Goal: Information Seeking & Learning: Learn about a topic

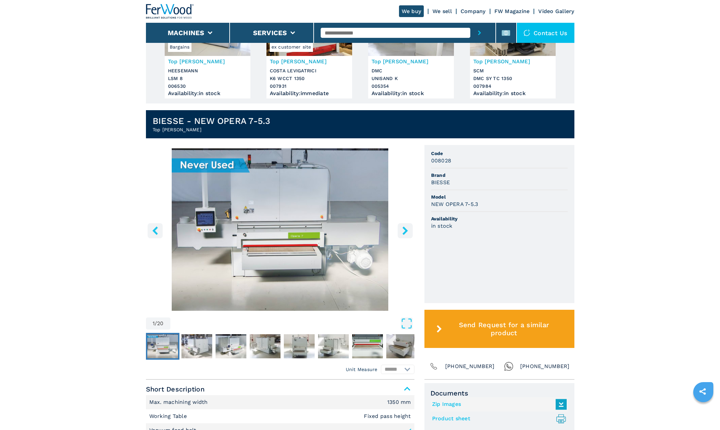
scroll to position [100, 0]
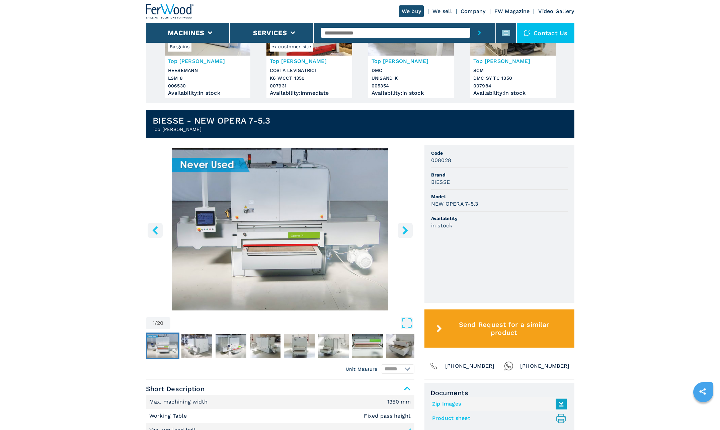
click at [253, 241] on img "Go to Slide 1" at bounding box center [280, 229] width 268 height 162
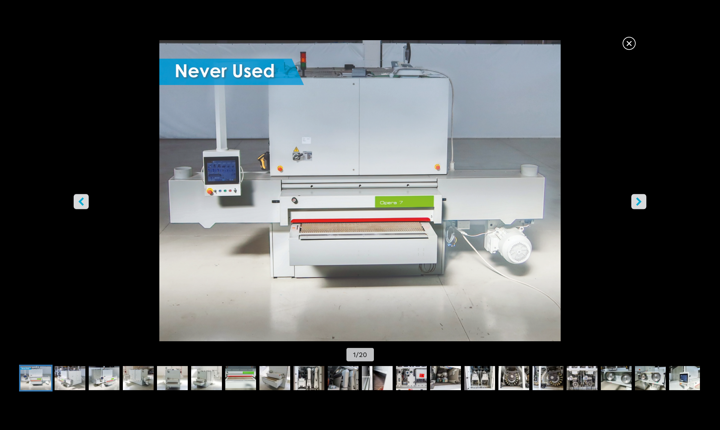
click at [638, 202] on icon "right-button" at bounding box center [639, 202] width 8 height 8
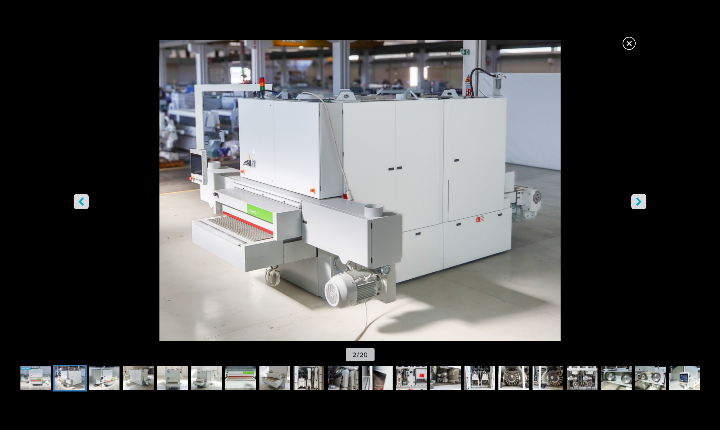
click at [638, 202] on icon "right-button" at bounding box center [639, 202] width 8 height 8
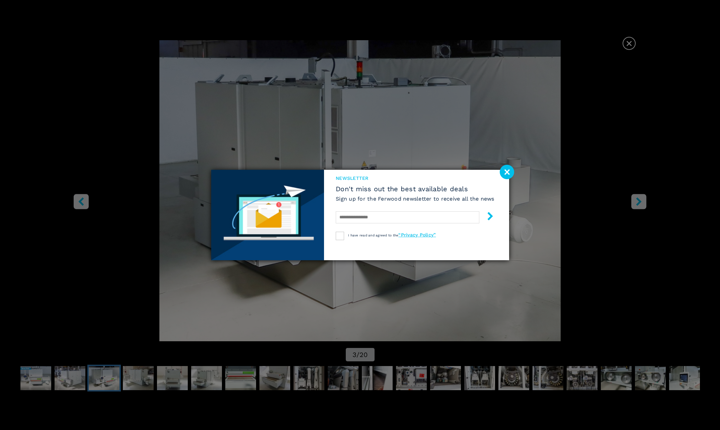
click at [507, 173] on image at bounding box center [507, 172] width 14 height 14
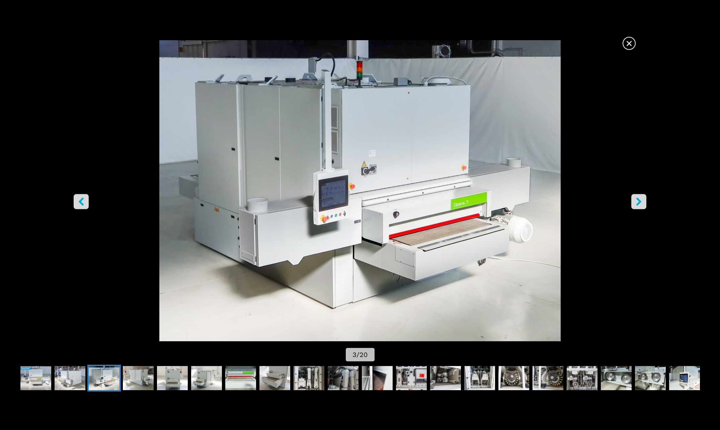
click at [638, 203] on icon "right-button" at bounding box center [638, 202] width 5 height 8
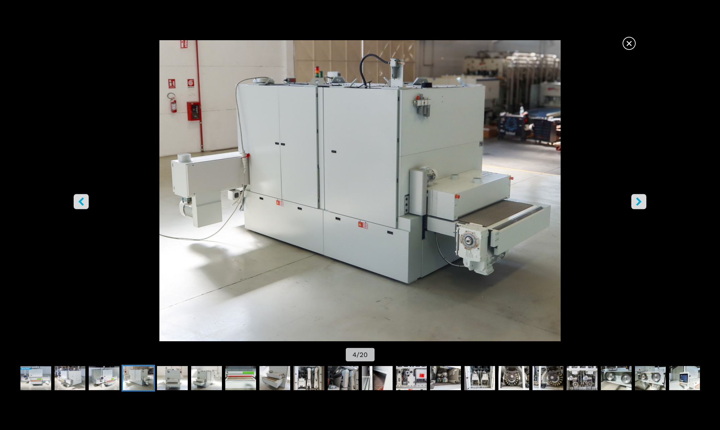
click at [638, 203] on icon "right-button" at bounding box center [638, 202] width 5 height 8
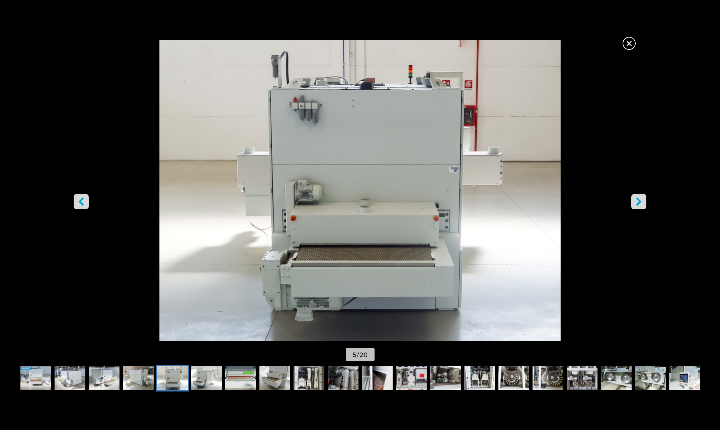
click at [638, 203] on icon "right-button" at bounding box center [638, 202] width 5 height 8
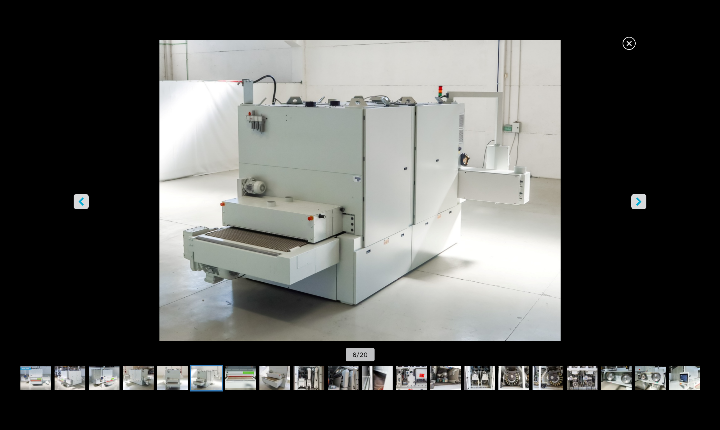
click at [638, 203] on icon "right-button" at bounding box center [638, 202] width 5 height 8
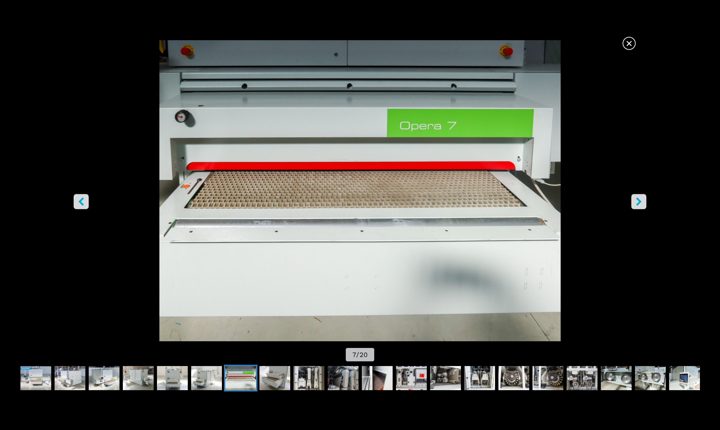
click at [638, 202] on icon "right-button" at bounding box center [639, 202] width 8 height 8
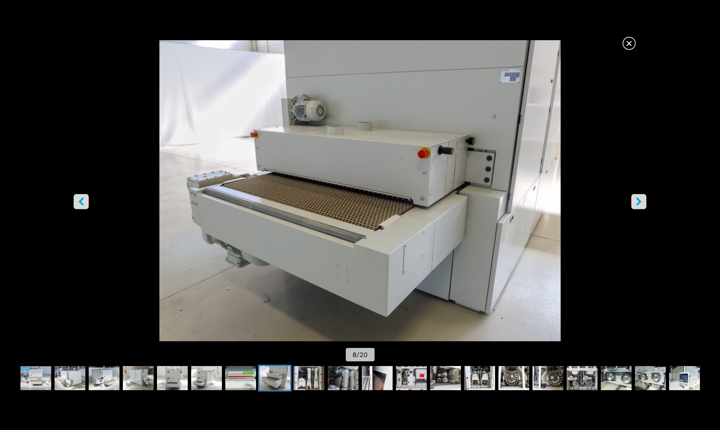
click at [638, 202] on icon "right-button" at bounding box center [639, 202] width 8 height 8
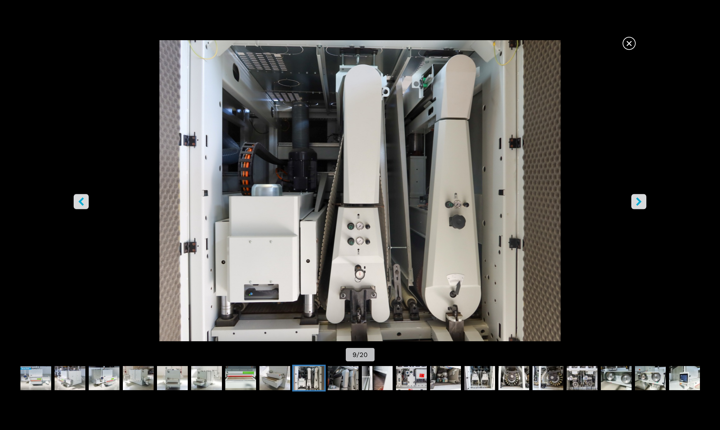
click at [638, 202] on icon "right-button" at bounding box center [639, 202] width 8 height 8
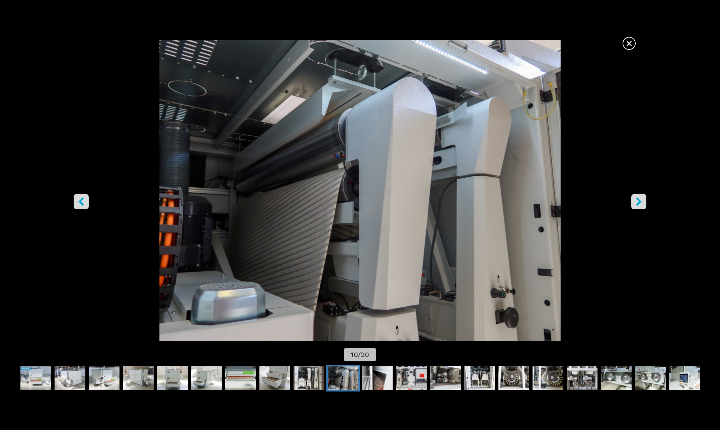
click at [638, 202] on icon "right-button" at bounding box center [639, 202] width 8 height 8
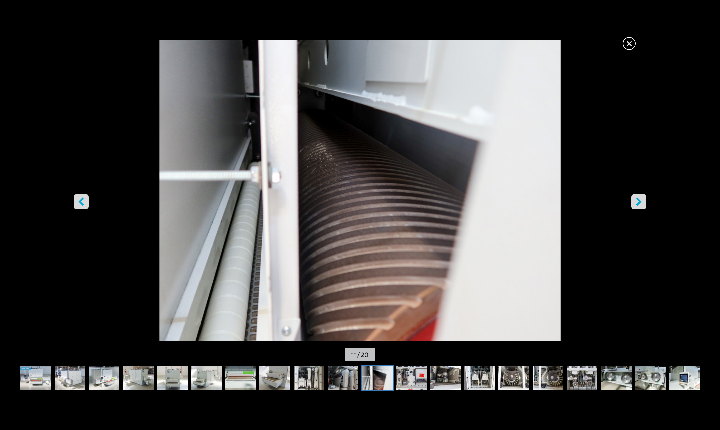
click at [638, 202] on icon "right-button" at bounding box center [639, 202] width 8 height 8
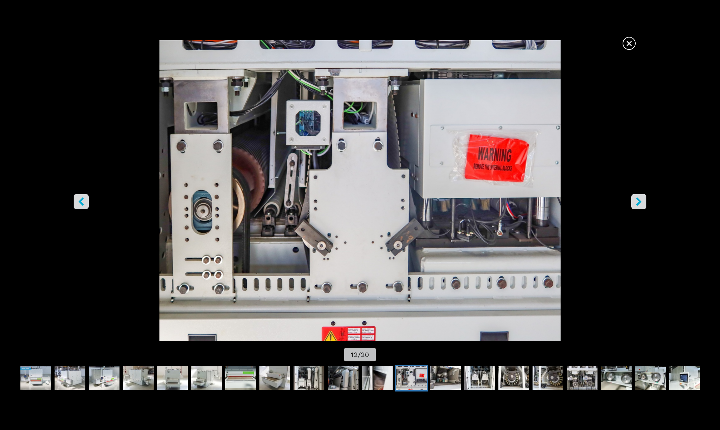
click at [638, 201] on icon "right-button" at bounding box center [639, 202] width 8 height 8
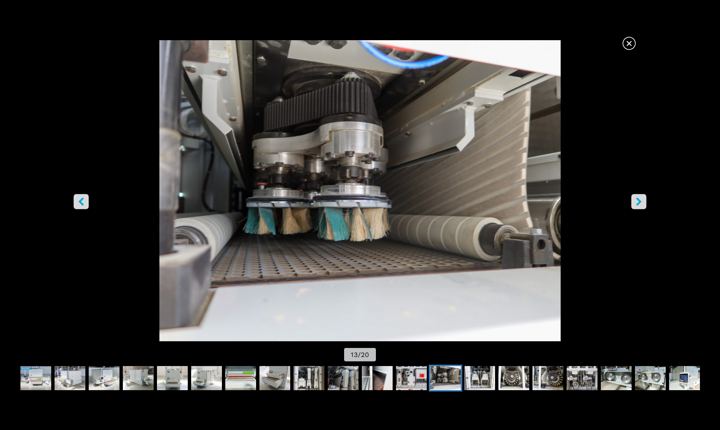
click at [84, 202] on icon "left-button" at bounding box center [81, 202] width 8 height 8
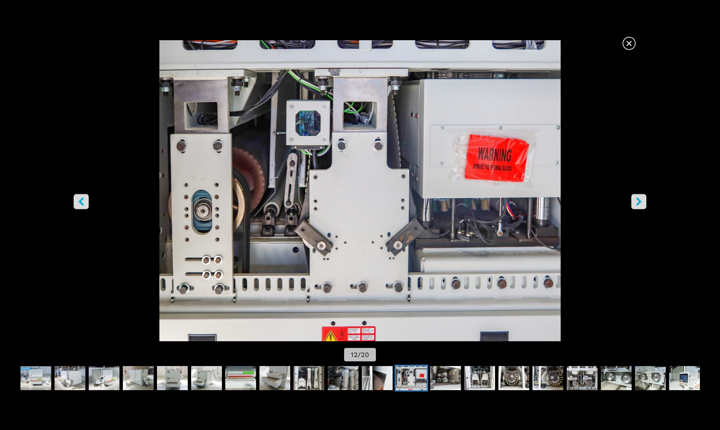
click at [636, 204] on icon "right-button" at bounding box center [639, 202] width 8 height 8
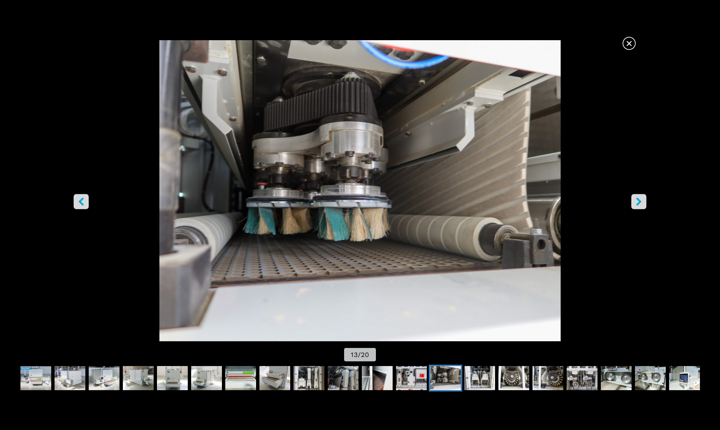
click at [636, 204] on icon "right-button" at bounding box center [639, 202] width 8 height 8
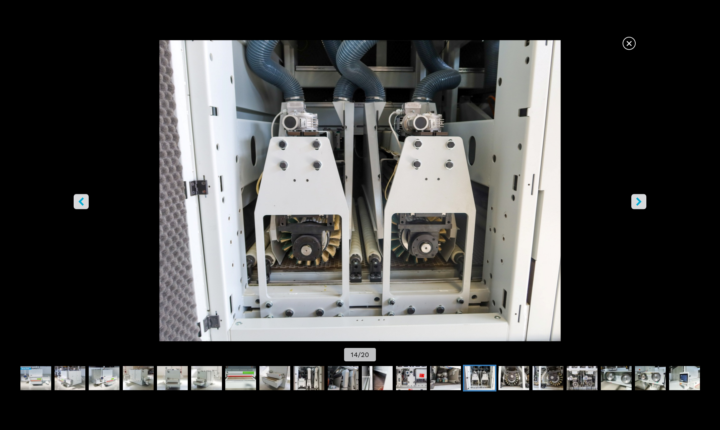
click at [636, 204] on icon "right-button" at bounding box center [639, 202] width 8 height 8
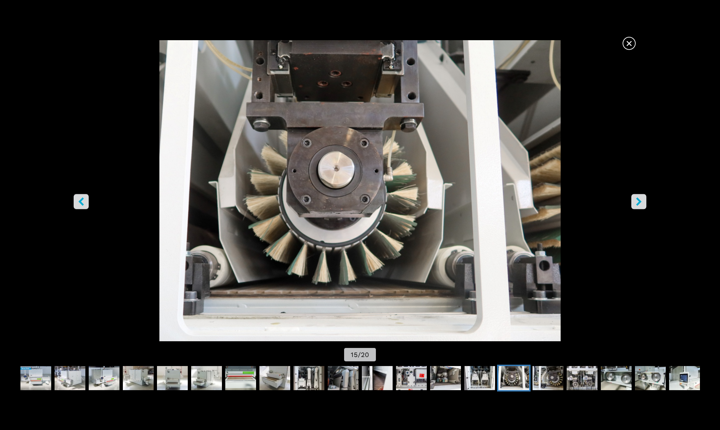
click at [636, 204] on icon "right-button" at bounding box center [639, 202] width 8 height 8
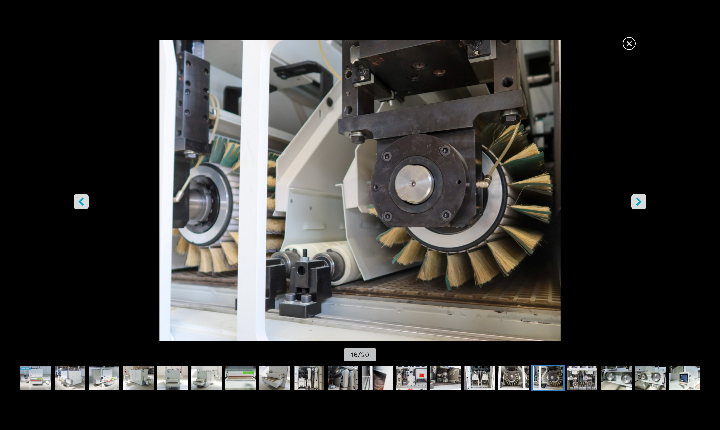
click at [636, 204] on icon "right-button" at bounding box center [639, 202] width 8 height 8
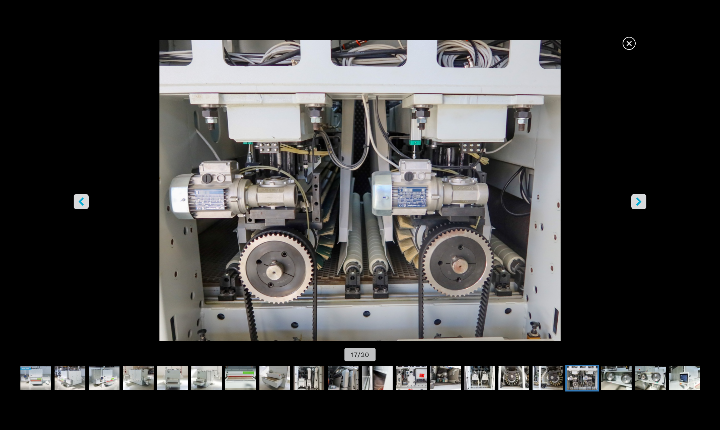
click at [636, 204] on icon "right-button" at bounding box center [639, 202] width 8 height 8
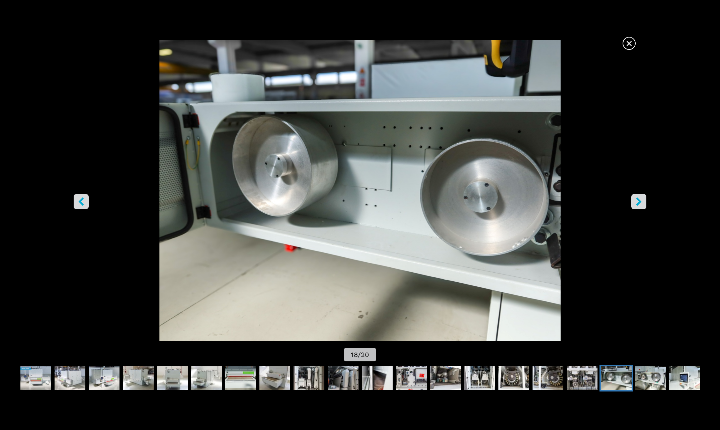
click at [636, 204] on icon "right-button" at bounding box center [639, 202] width 8 height 8
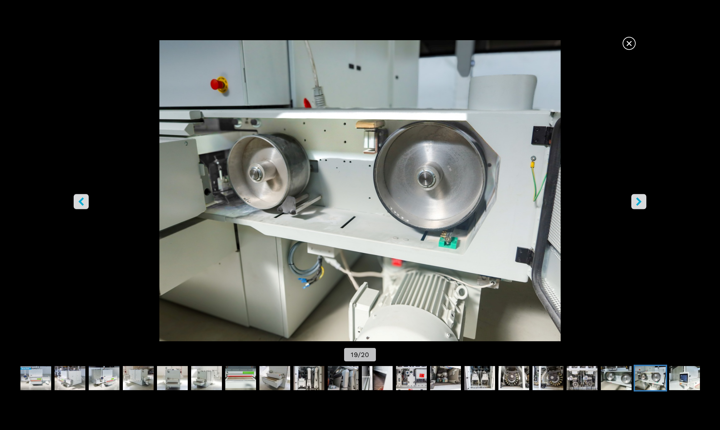
click at [636, 204] on icon "right-button" at bounding box center [639, 202] width 8 height 8
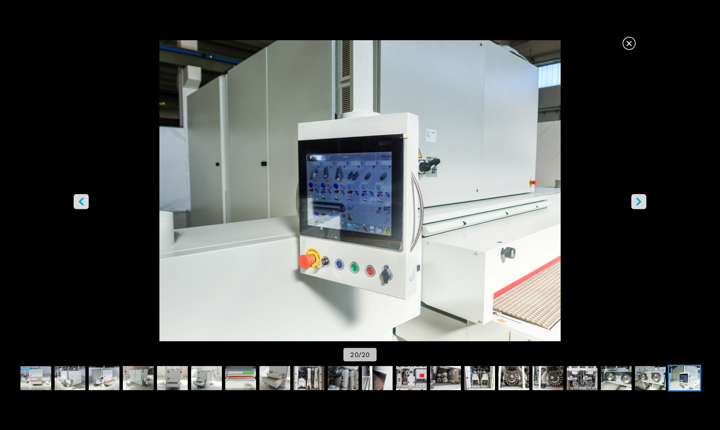
click at [636, 204] on icon "right-button" at bounding box center [639, 202] width 8 height 8
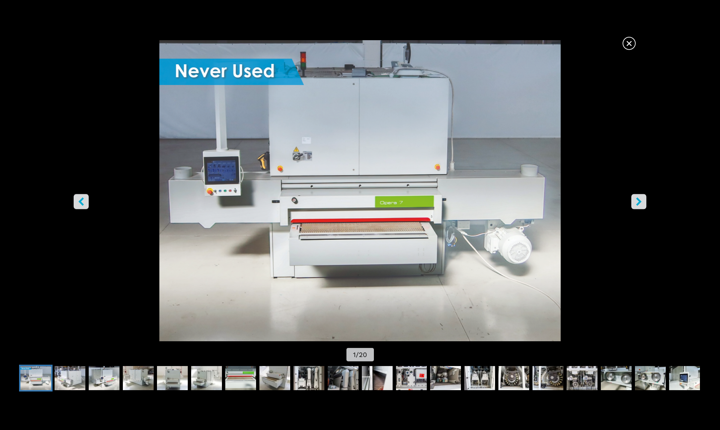
click at [640, 204] on icon "right-button" at bounding box center [639, 202] width 8 height 8
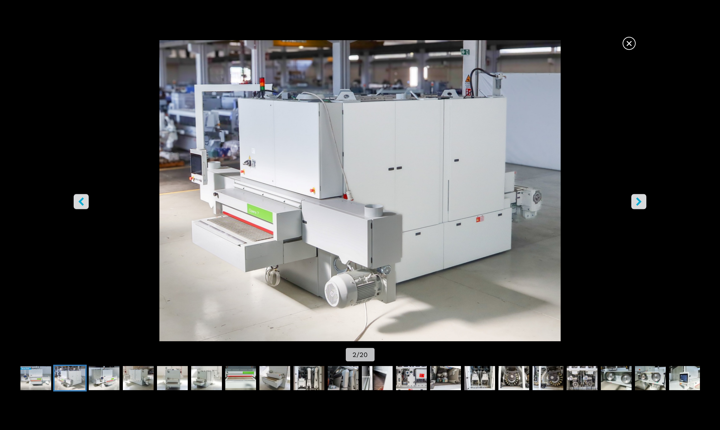
click at [79, 203] on icon "left-button" at bounding box center [81, 202] width 8 height 8
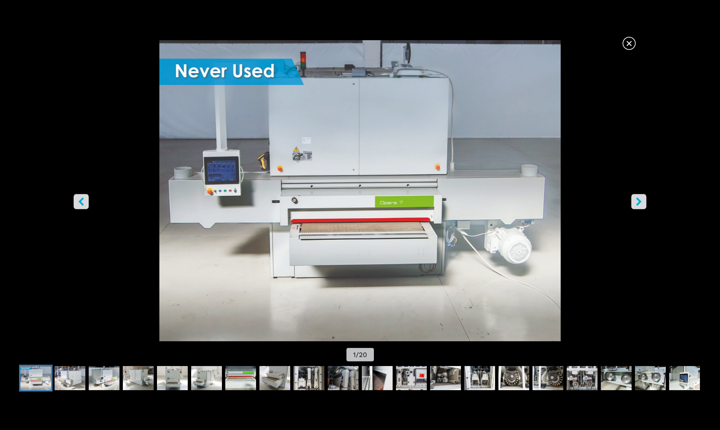
click at [637, 200] on icon "right-button" at bounding box center [639, 202] width 8 height 8
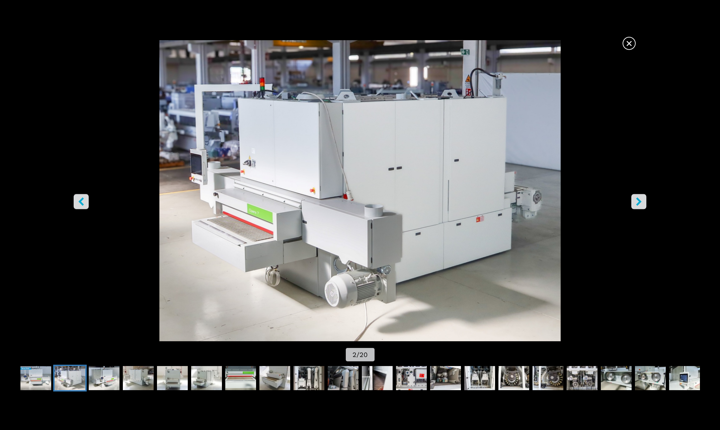
click at [637, 200] on icon "right-button" at bounding box center [639, 202] width 8 height 8
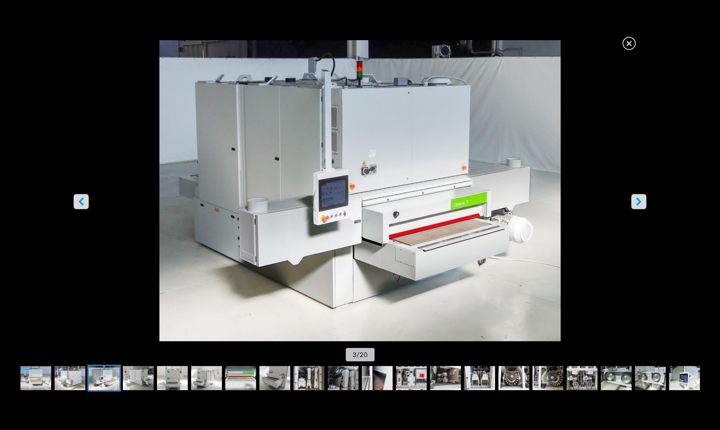
click at [81, 201] on icon "left-button" at bounding box center [81, 202] width 5 height 8
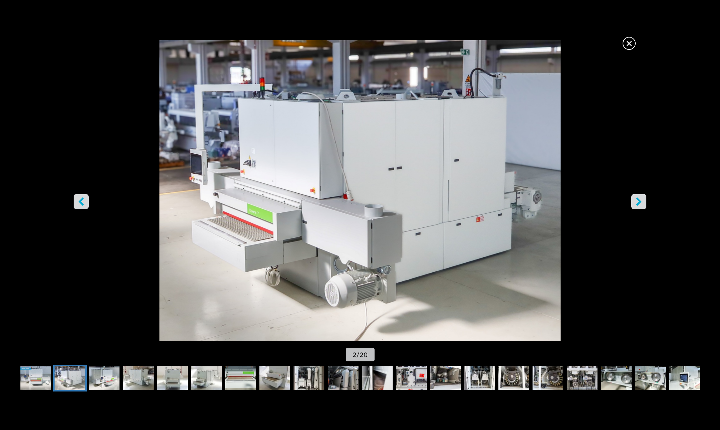
click at [81, 201] on icon "left-button" at bounding box center [81, 202] width 5 height 8
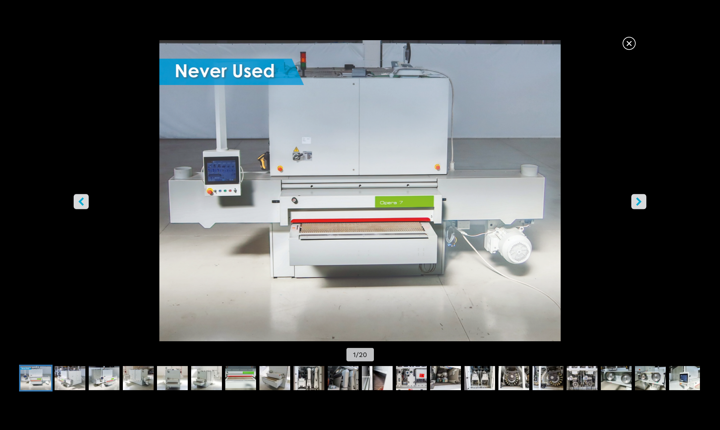
click at [635, 202] on icon "right-button" at bounding box center [639, 202] width 8 height 8
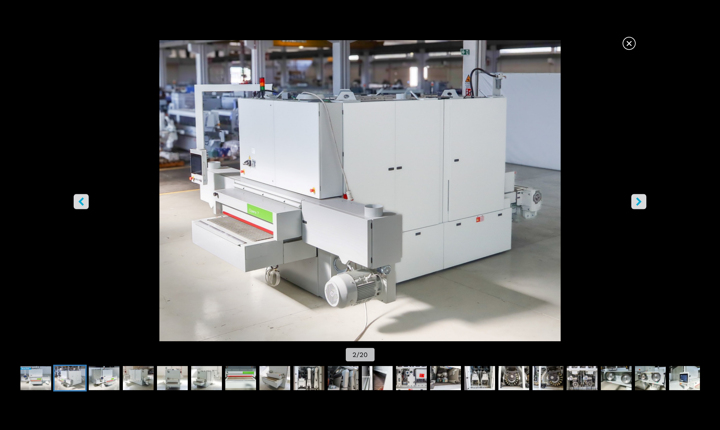
click at [635, 202] on icon "right-button" at bounding box center [639, 202] width 8 height 8
click at [639, 202] on icon "right-button" at bounding box center [639, 202] width 8 height 8
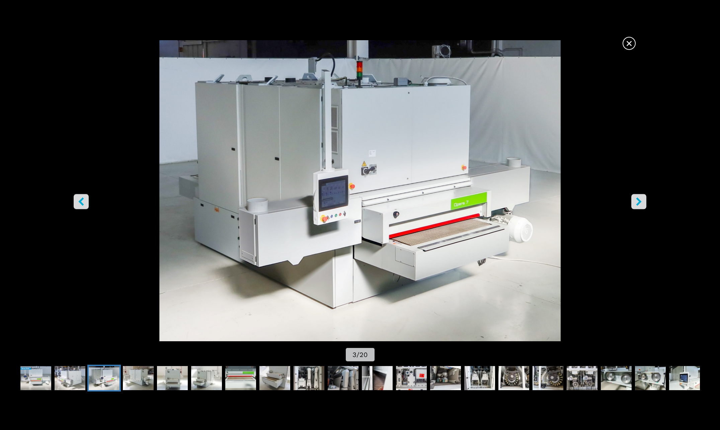
click at [639, 202] on icon "right-button" at bounding box center [638, 202] width 5 height 8
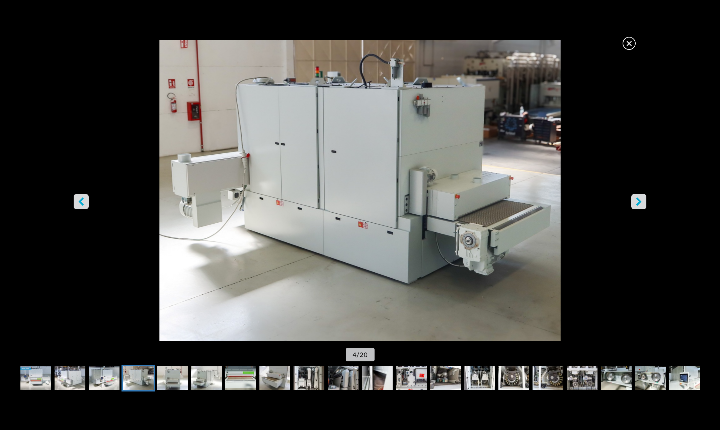
click at [639, 202] on icon "right-button" at bounding box center [638, 202] width 5 height 8
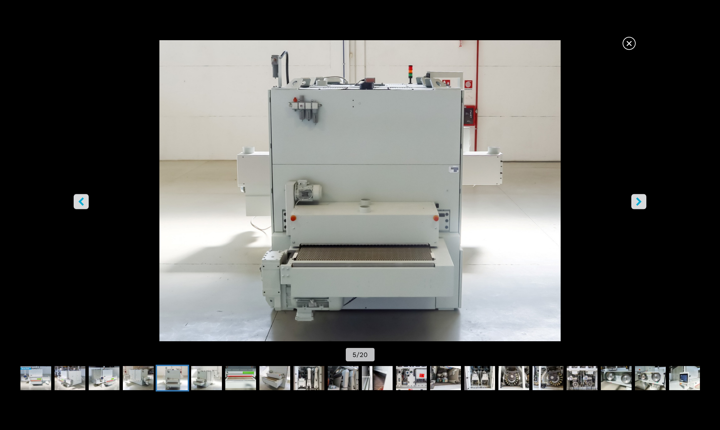
click at [639, 202] on icon "right-button" at bounding box center [638, 202] width 5 height 8
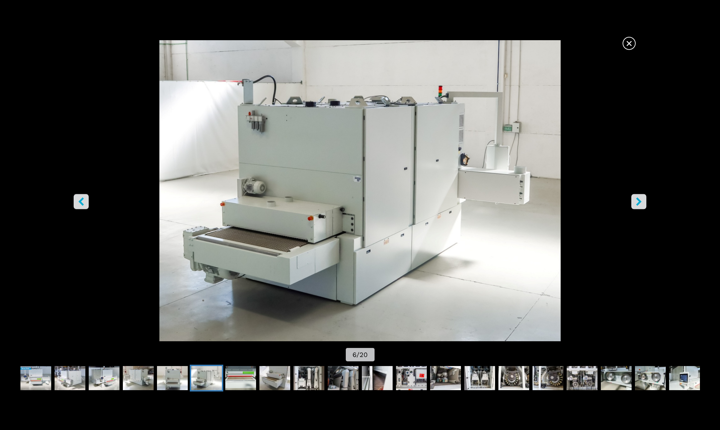
click at [639, 202] on icon "right-button" at bounding box center [638, 202] width 5 height 8
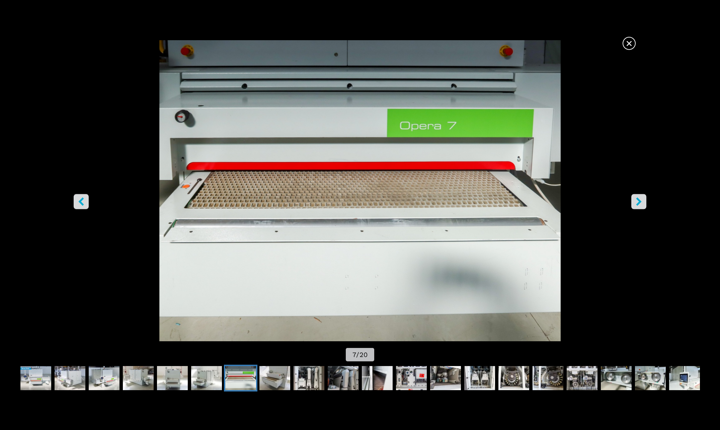
click at [639, 202] on icon "right-button" at bounding box center [638, 202] width 5 height 8
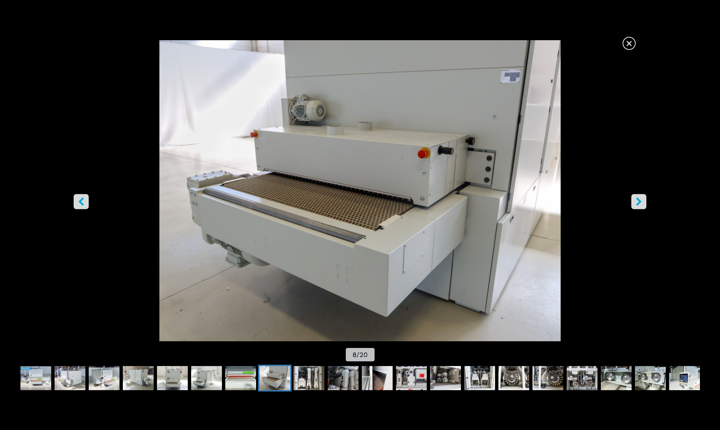
click at [630, 47] on span "×" at bounding box center [629, 42] width 12 height 12
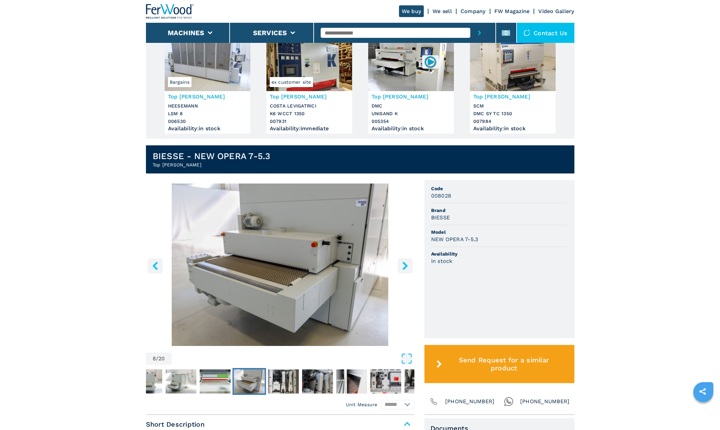
scroll to position [0, 0]
